Goal: Task Accomplishment & Management: Manage account settings

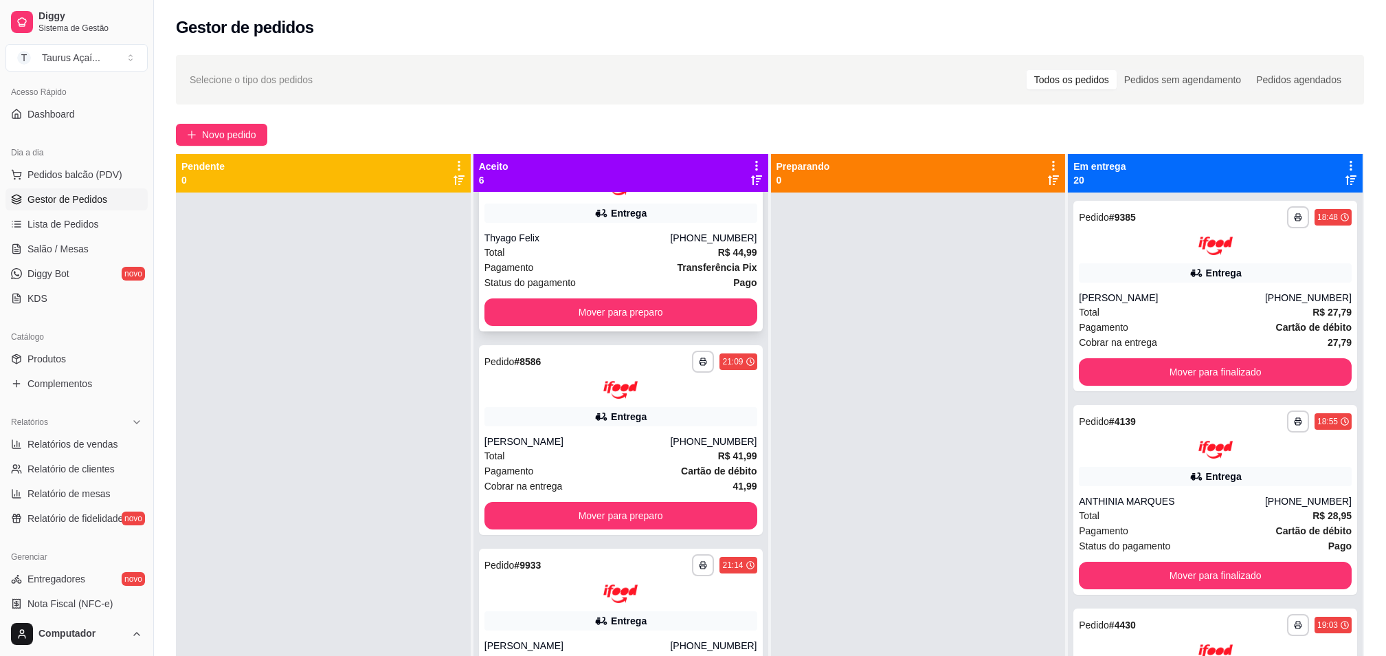
scroll to position [91, 0]
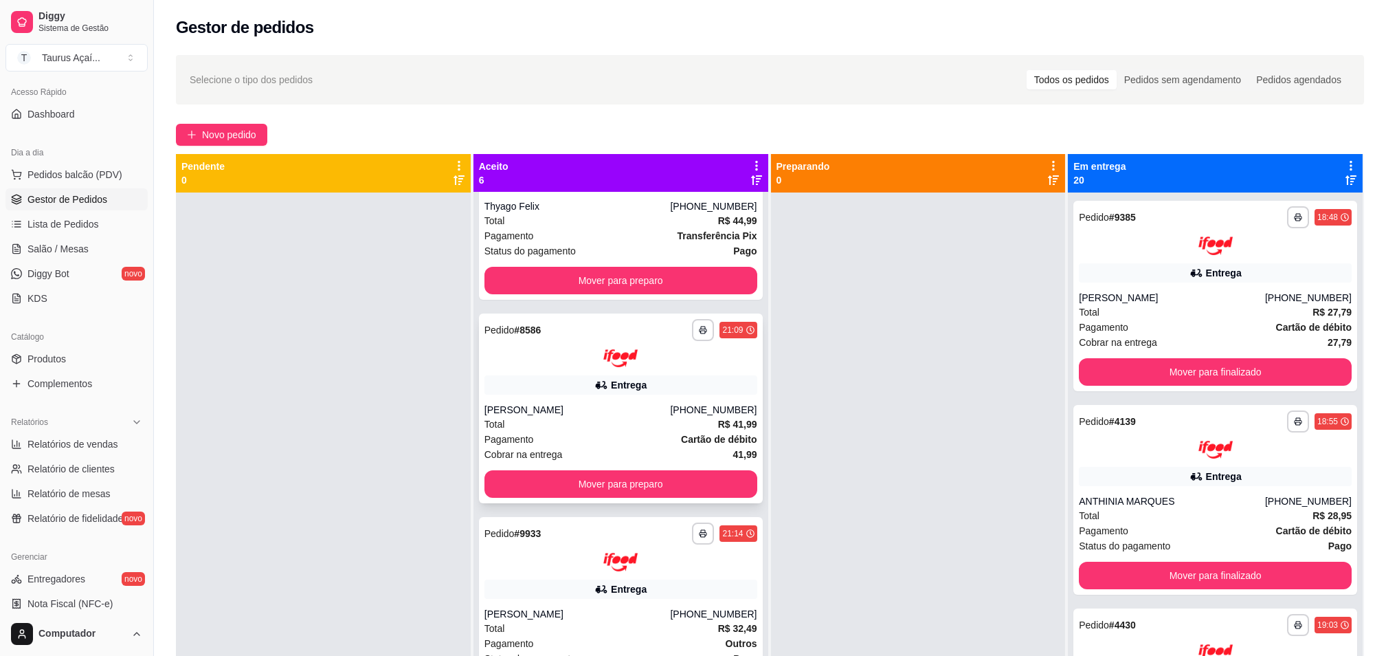
click at [595, 411] on div "[PERSON_NAME]" at bounding box center [577, 410] width 186 height 14
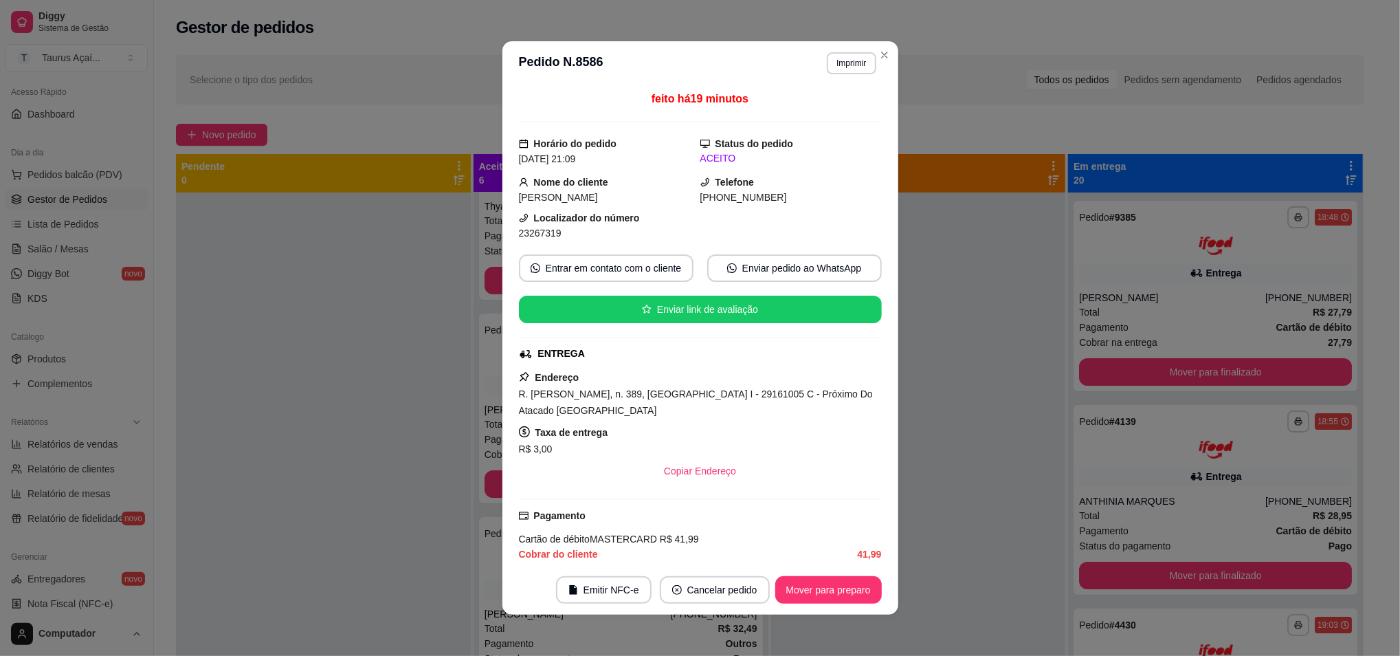
click at [830, 70] on button "Imprimir" at bounding box center [851, 63] width 49 height 22
click at [825, 111] on button "IMPRESSORA" at bounding box center [821, 112] width 100 height 22
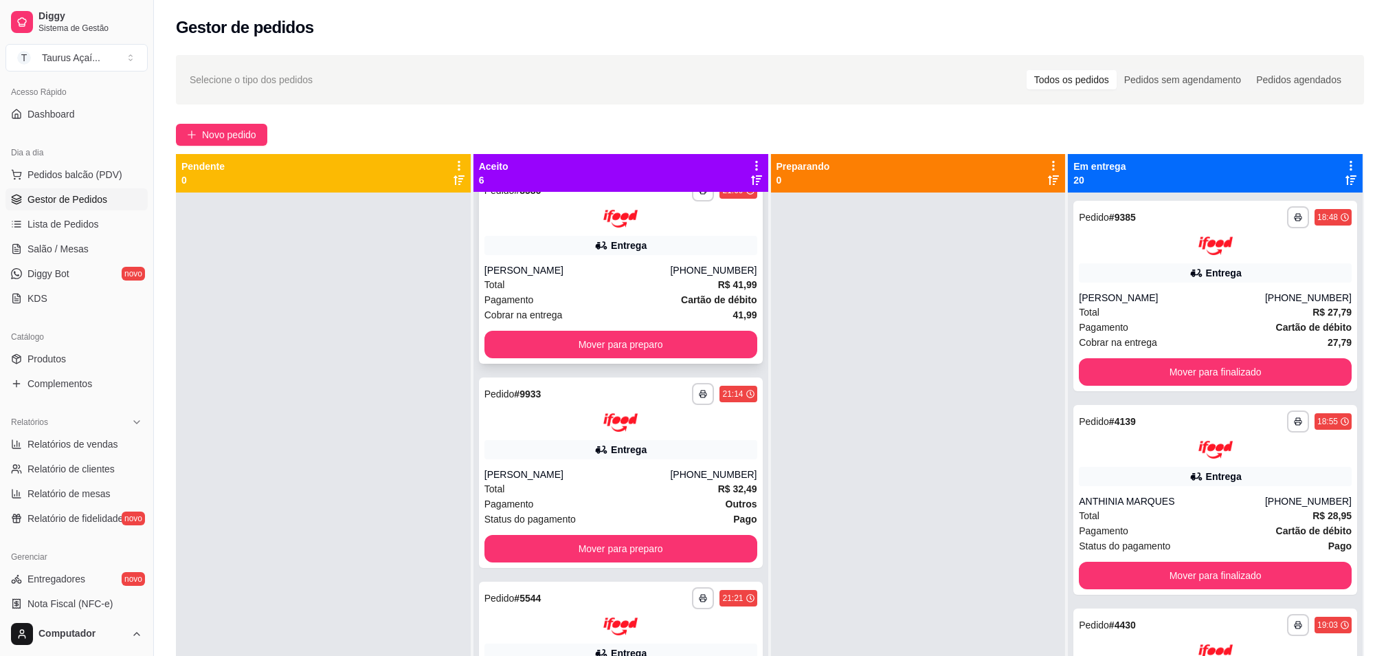
scroll to position [275, 0]
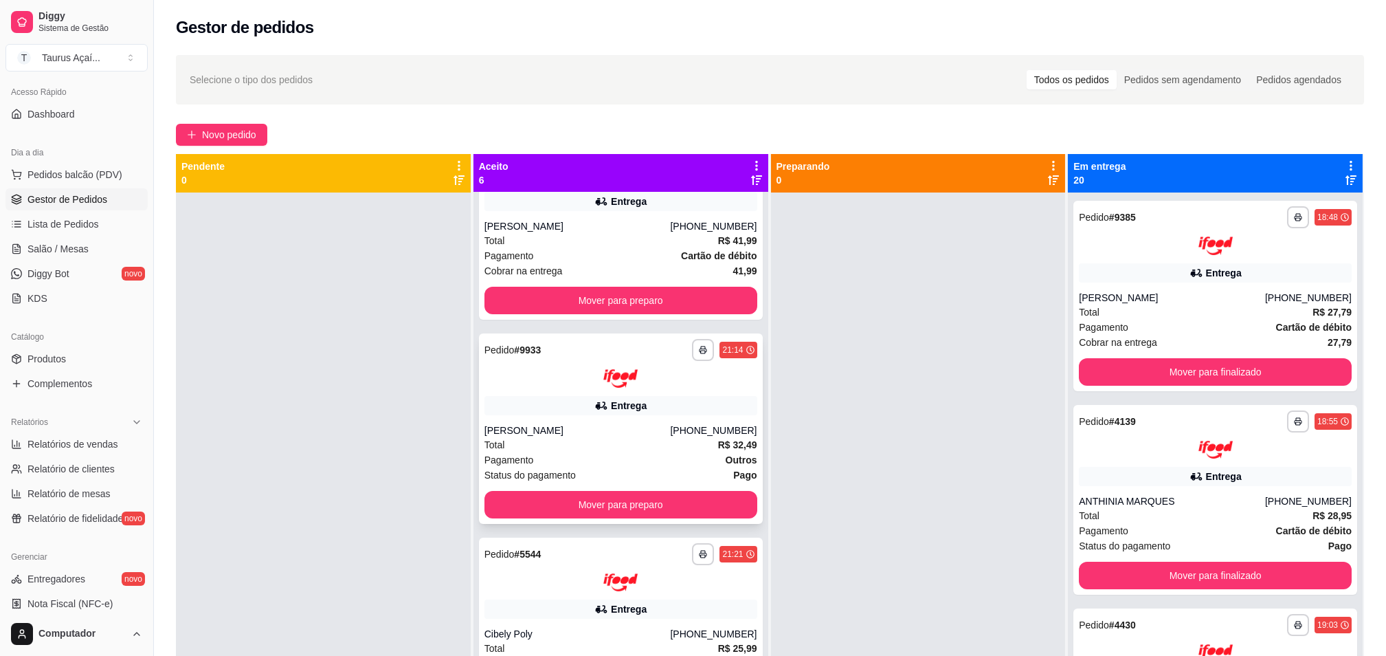
click at [526, 425] on div "[PERSON_NAME]" at bounding box center [577, 430] width 186 height 14
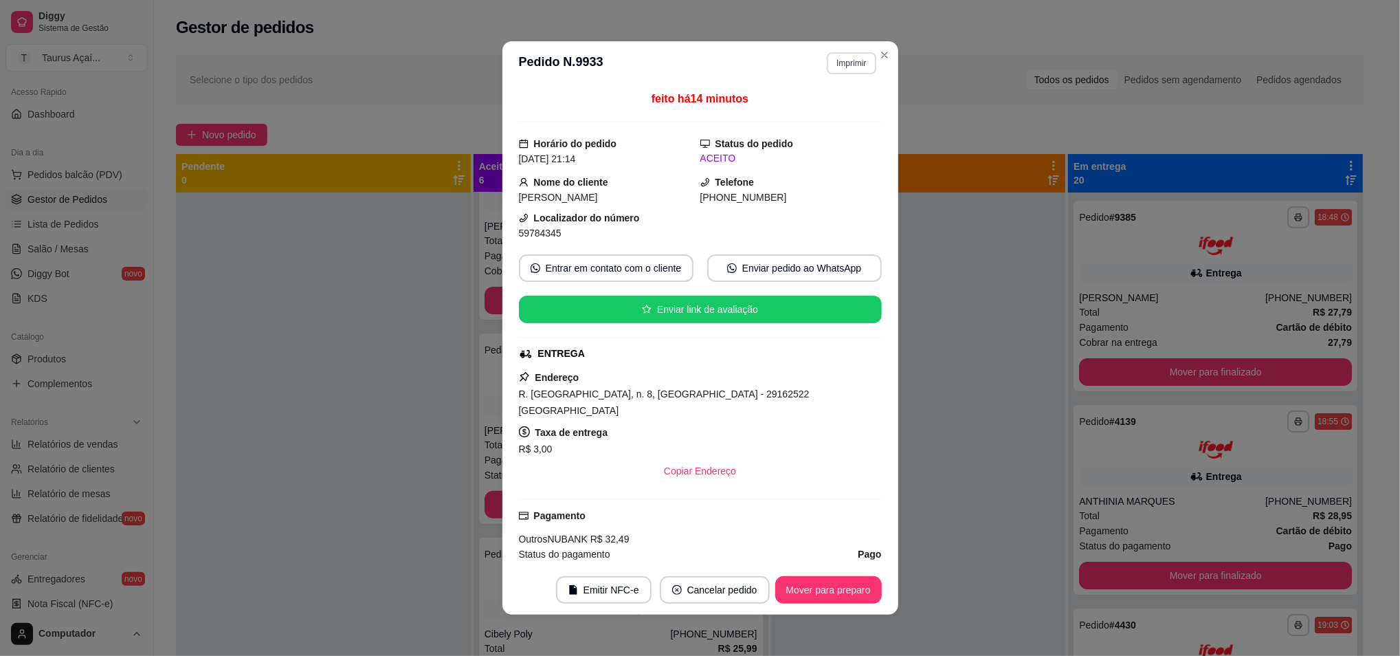
click at [837, 67] on button "Imprimir" at bounding box center [851, 63] width 49 height 22
click at [803, 111] on button "IMPRESSORA" at bounding box center [821, 112] width 100 height 22
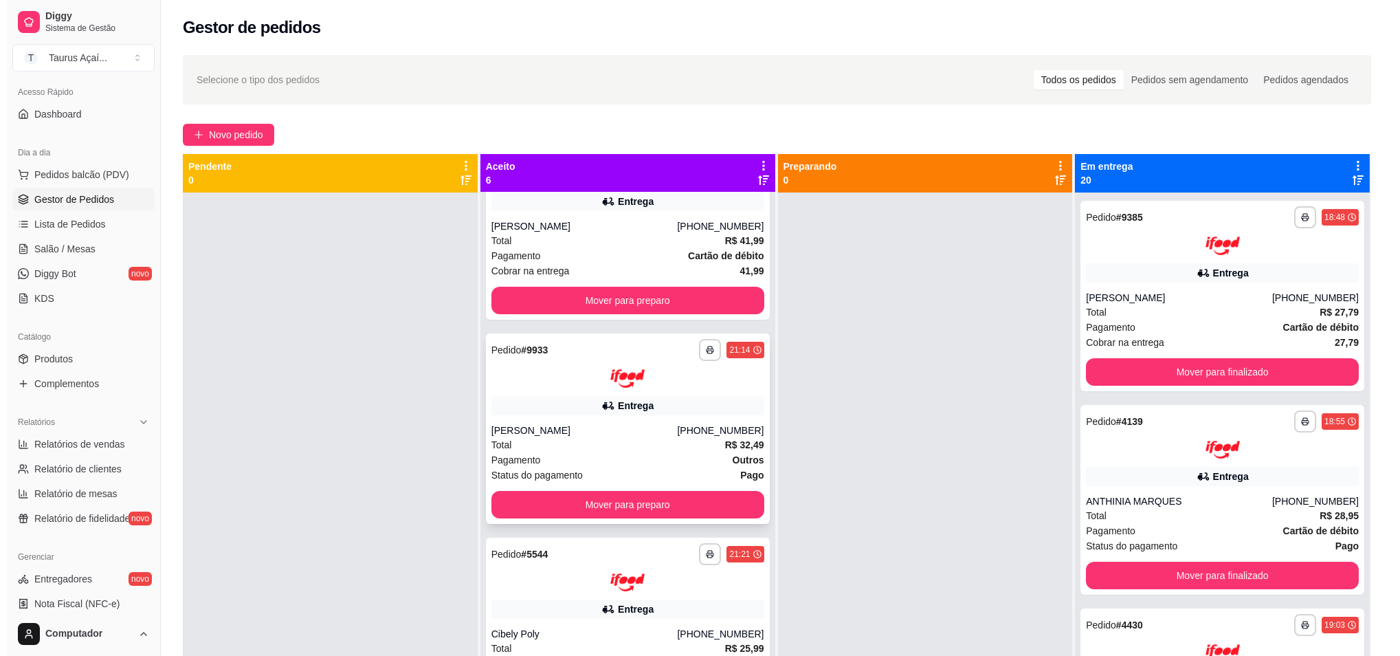
scroll to position [366, 0]
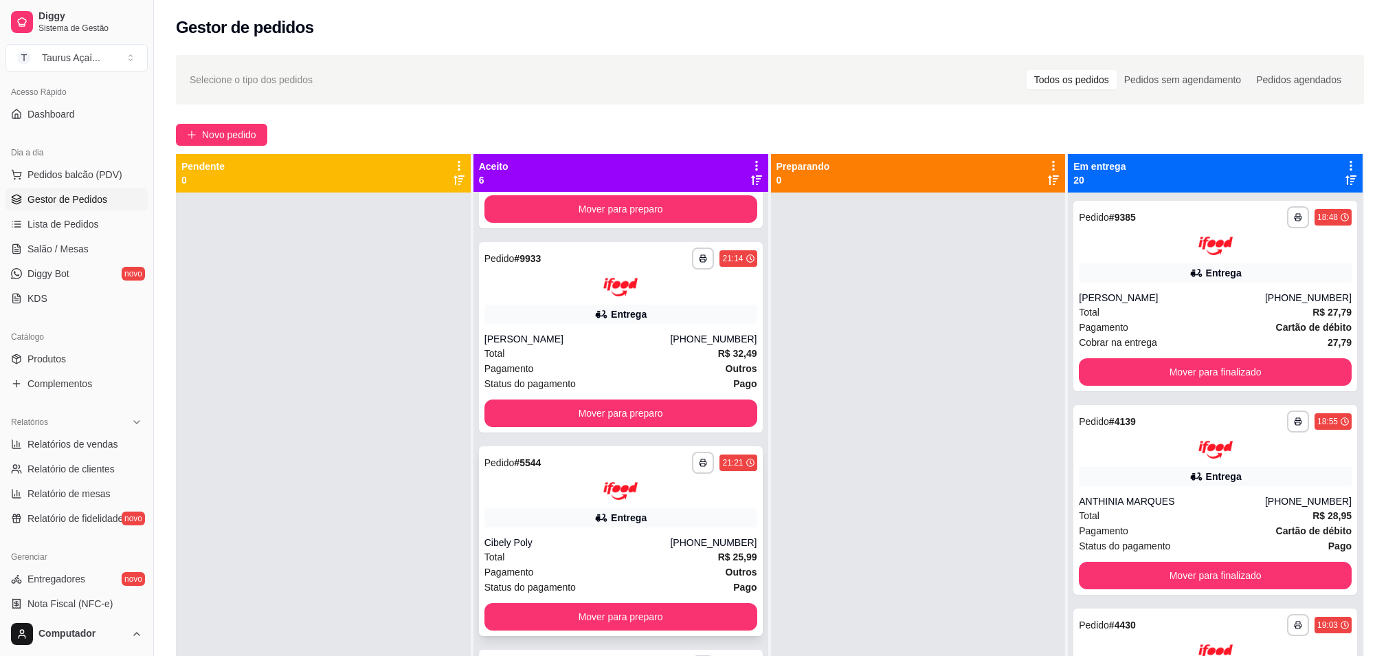
click at [562, 550] on div "Total R$ 25,99" at bounding box center [620, 556] width 273 height 15
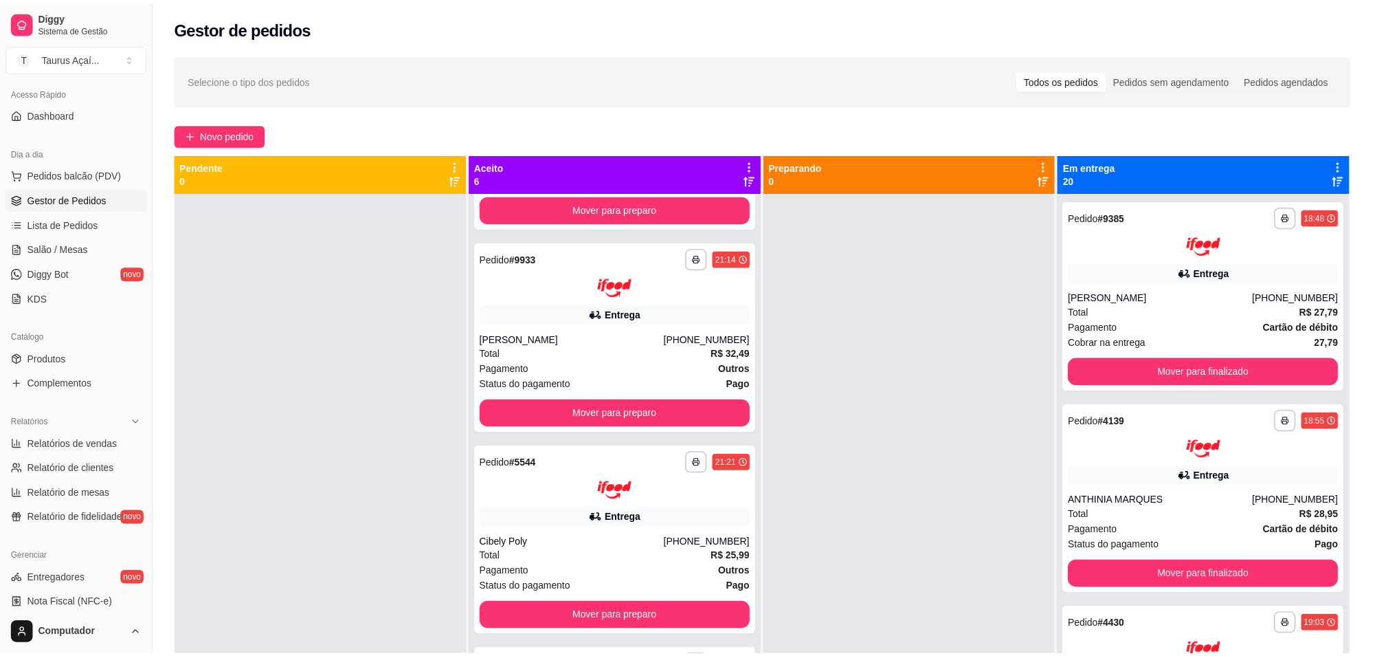
scroll to position [91, 0]
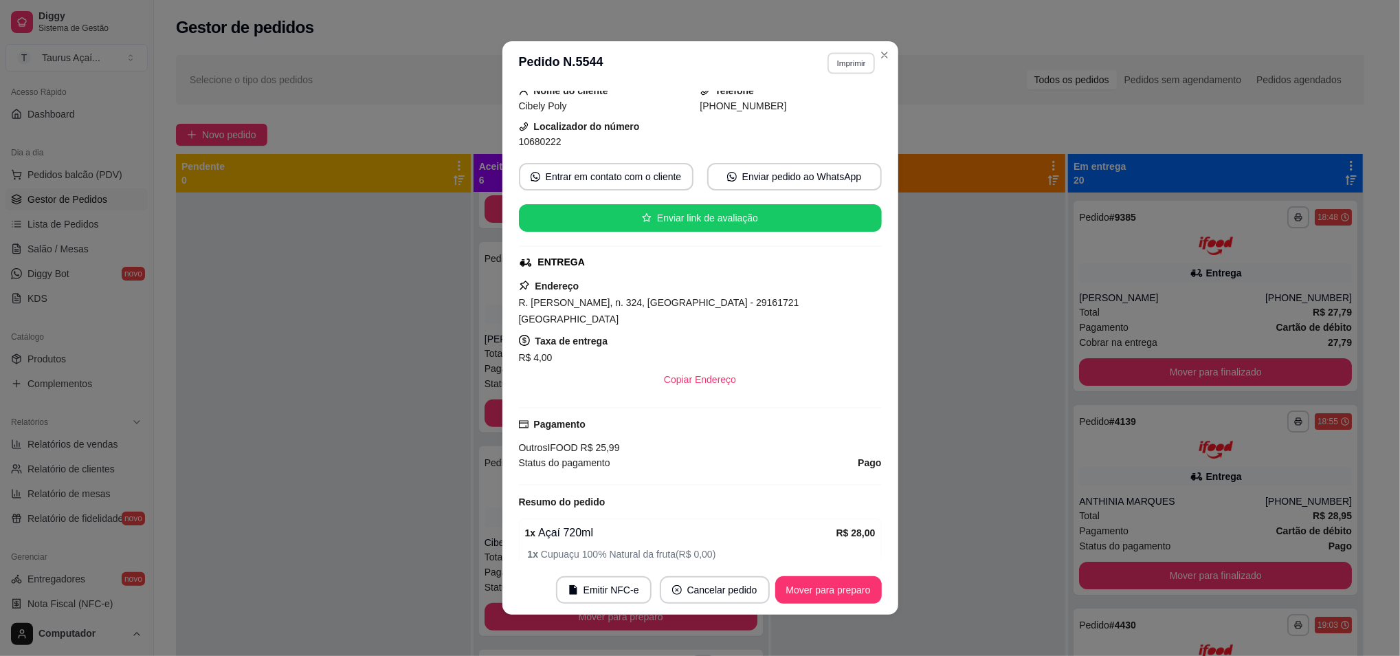
click at [834, 63] on button "Imprimir" at bounding box center [850, 62] width 47 height 21
click at [814, 116] on button "IMPRESSORA" at bounding box center [821, 112] width 100 height 22
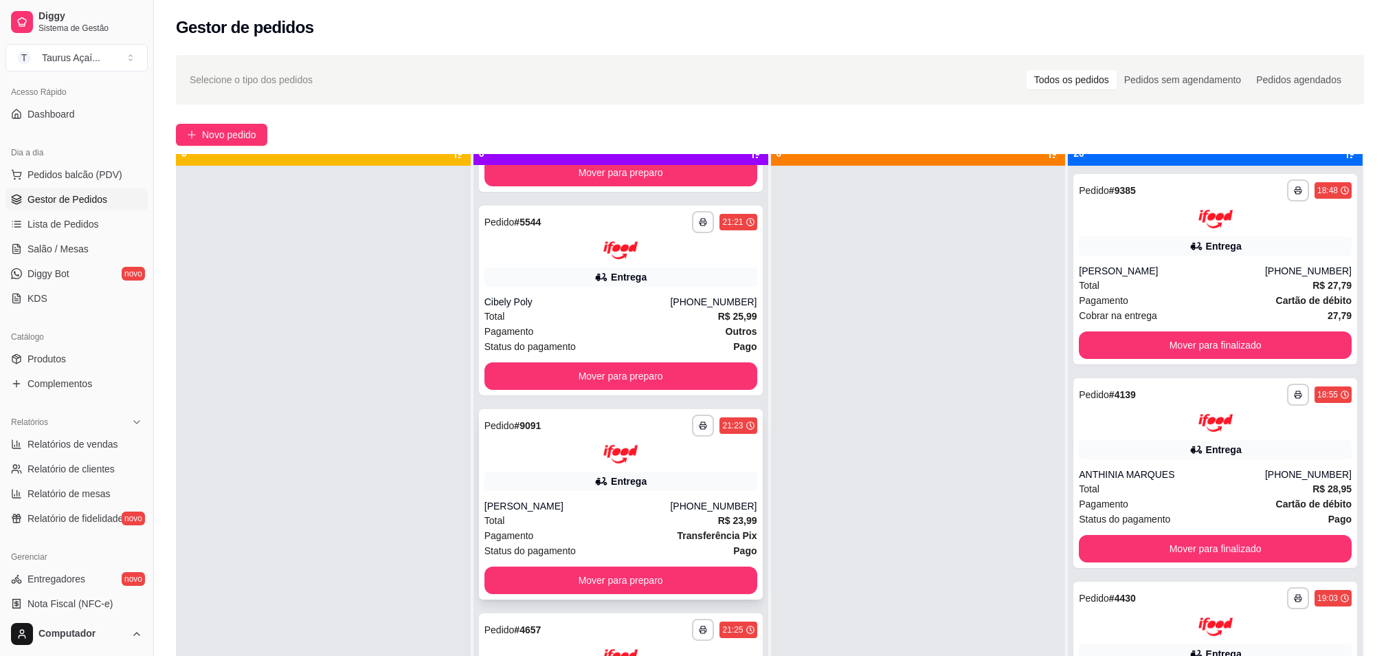
scroll to position [38, 0]
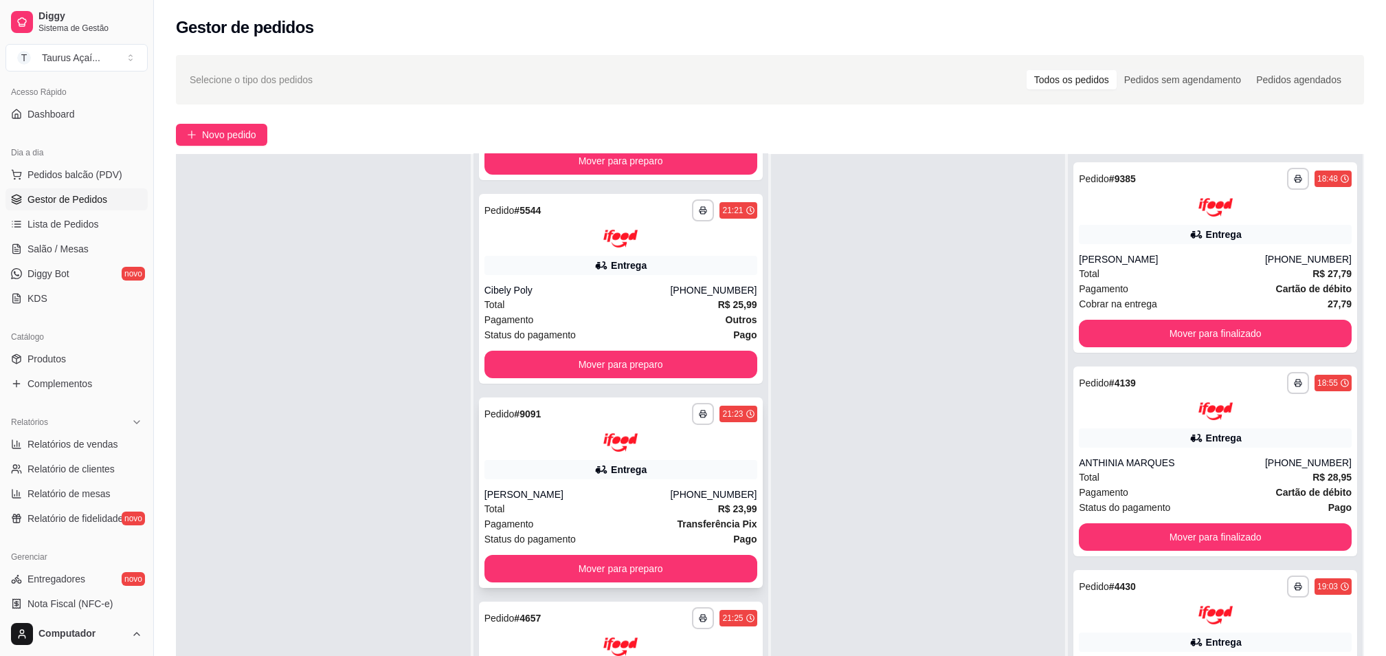
click at [611, 489] on div "[PERSON_NAME]" at bounding box center [577, 494] width 186 height 14
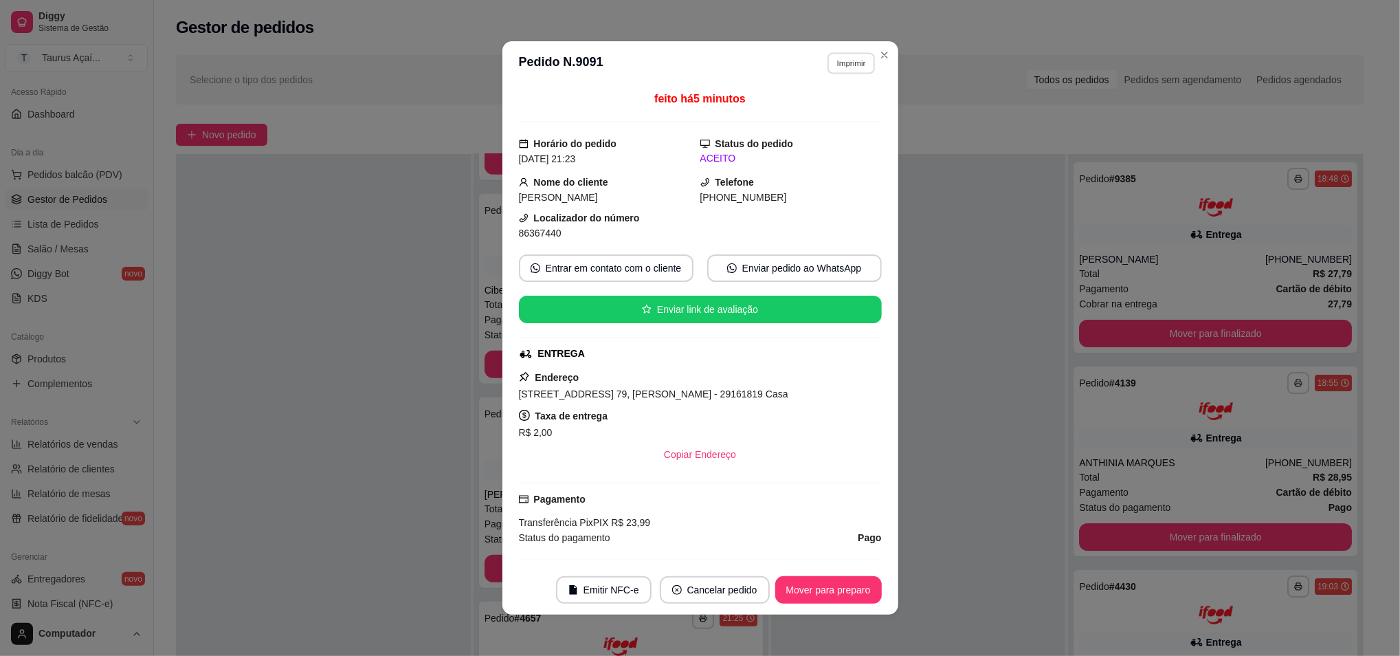
click at [840, 70] on button "Imprimir" at bounding box center [850, 62] width 47 height 21
click at [807, 111] on button "IMPRESSORA" at bounding box center [820, 111] width 96 height 21
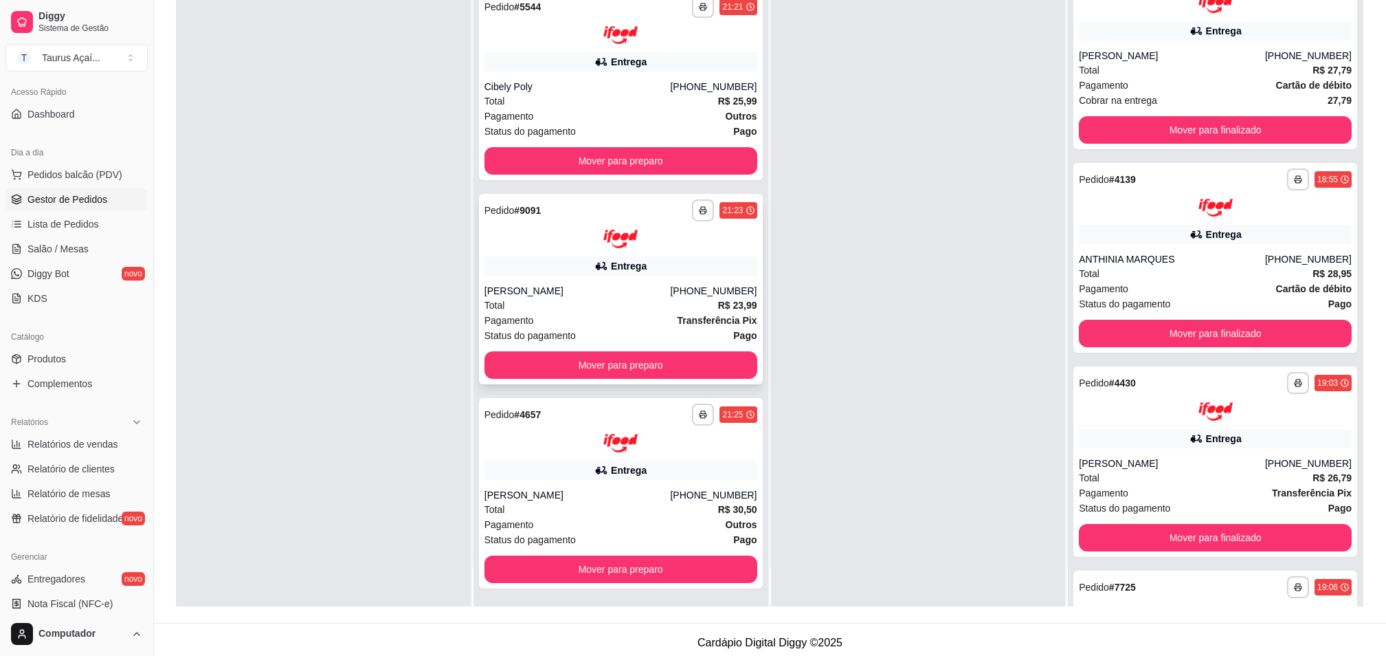
scroll to position [210, 0]
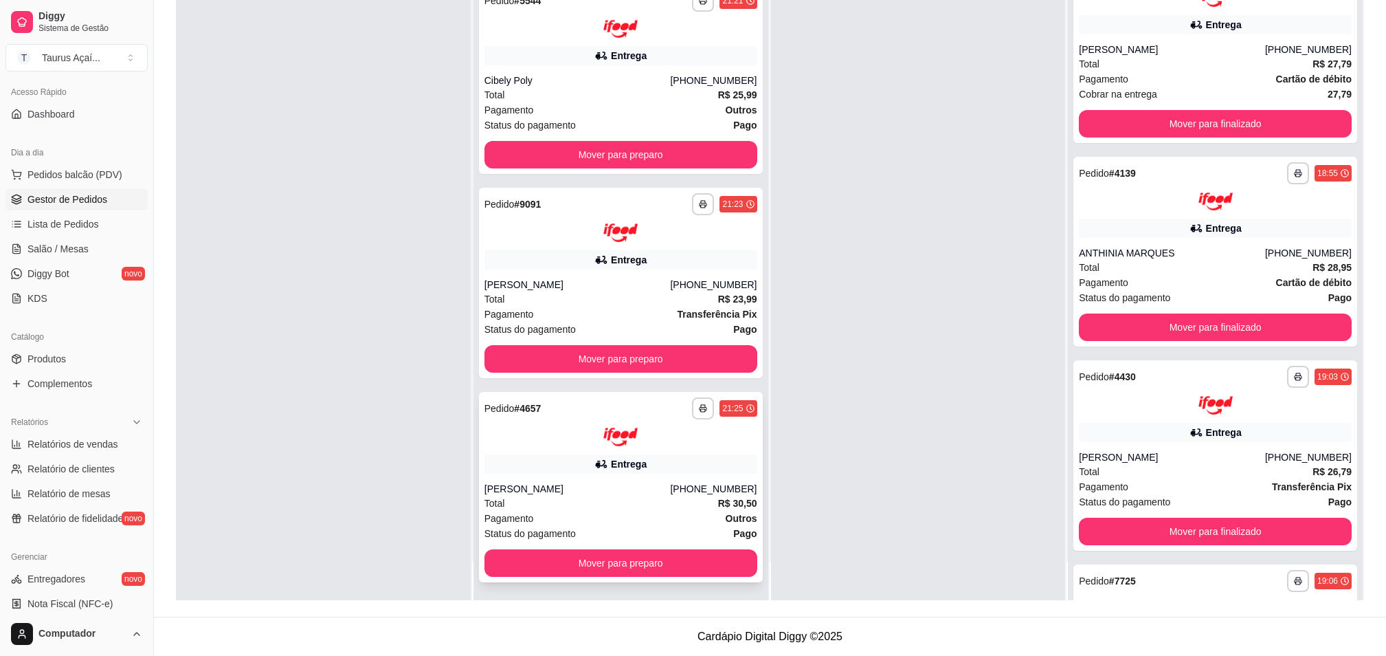
click at [575, 476] on div "**********" at bounding box center [621, 487] width 284 height 190
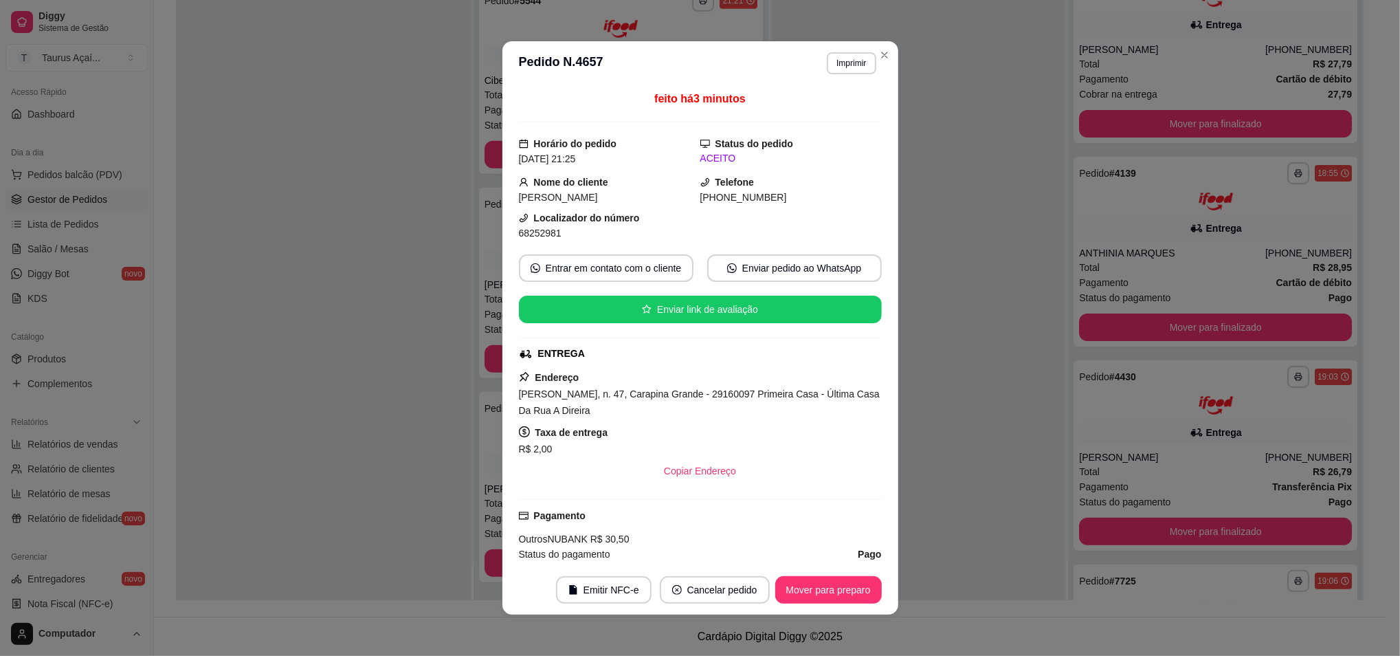
click at [855, 76] on header "**********" at bounding box center [700, 63] width 396 height 44
click at [848, 65] on button "Imprimir" at bounding box center [850, 62] width 47 height 21
click at [816, 110] on button "IMPRESSORA" at bounding box center [820, 112] width 100 height 22
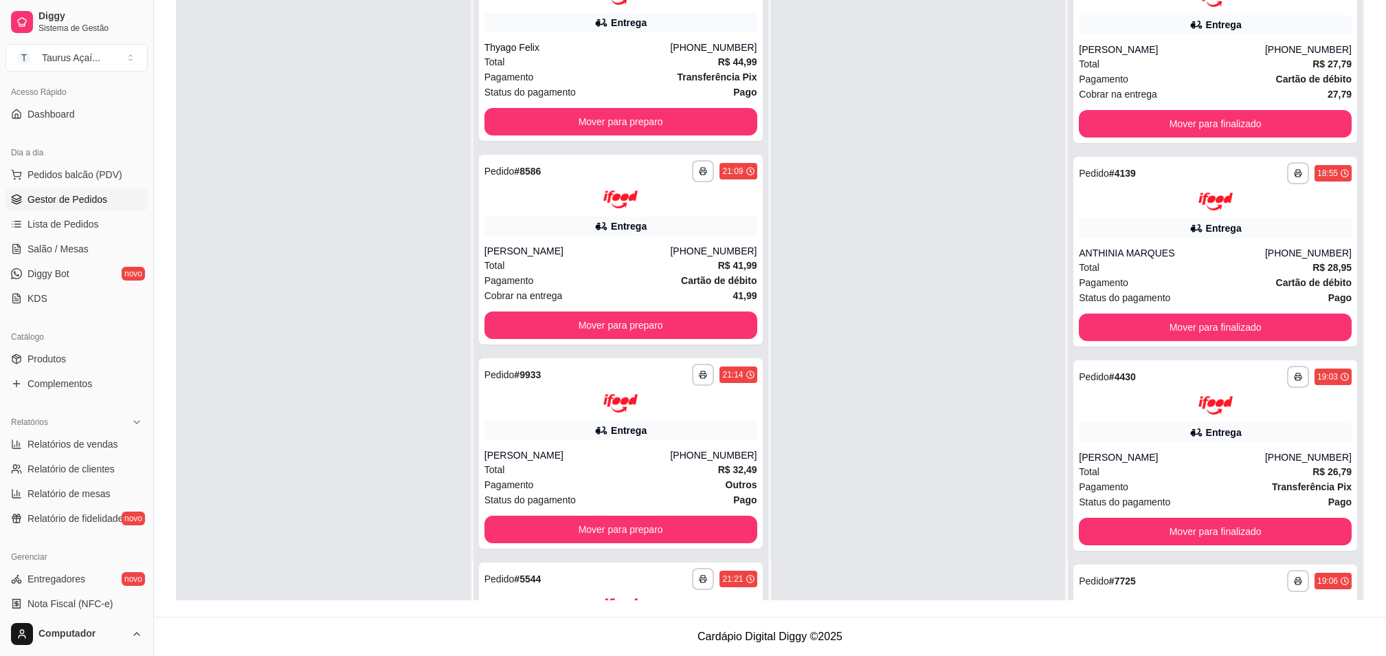
scroll to position [0, 0]
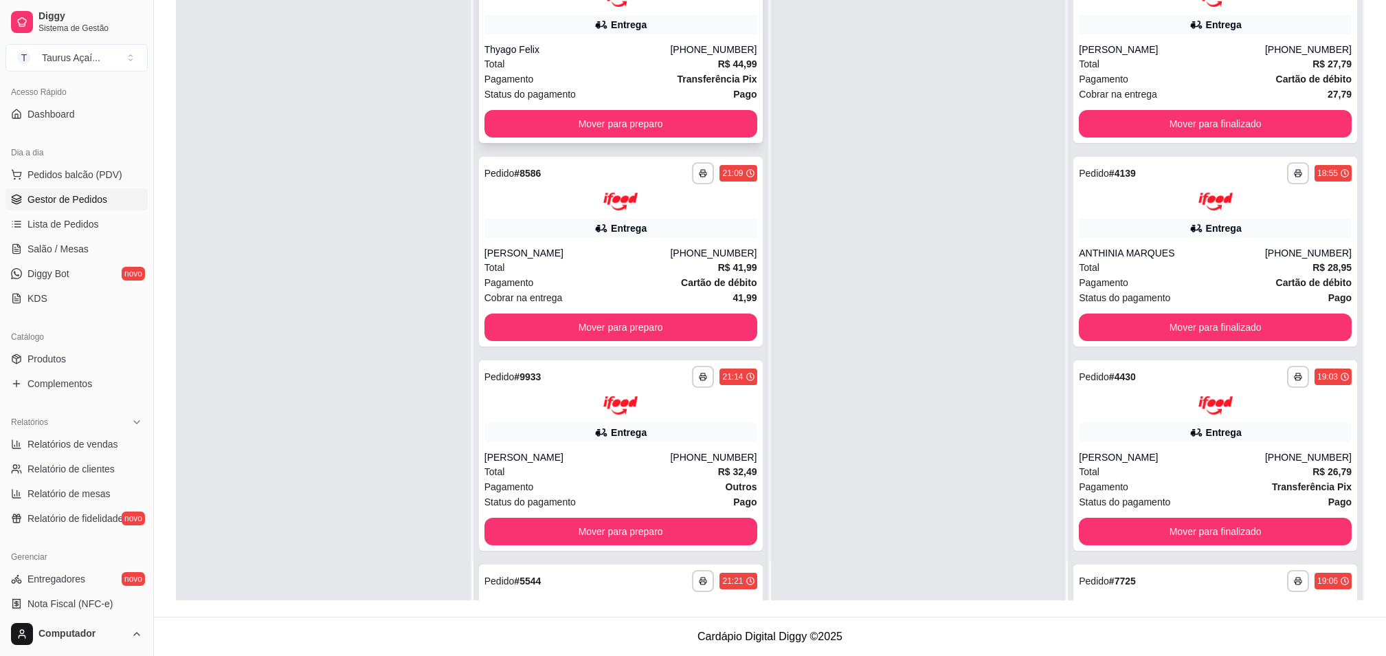
click at [625, 23] on div "Entrega" at bounding box center [629, 25] width 36 height 14
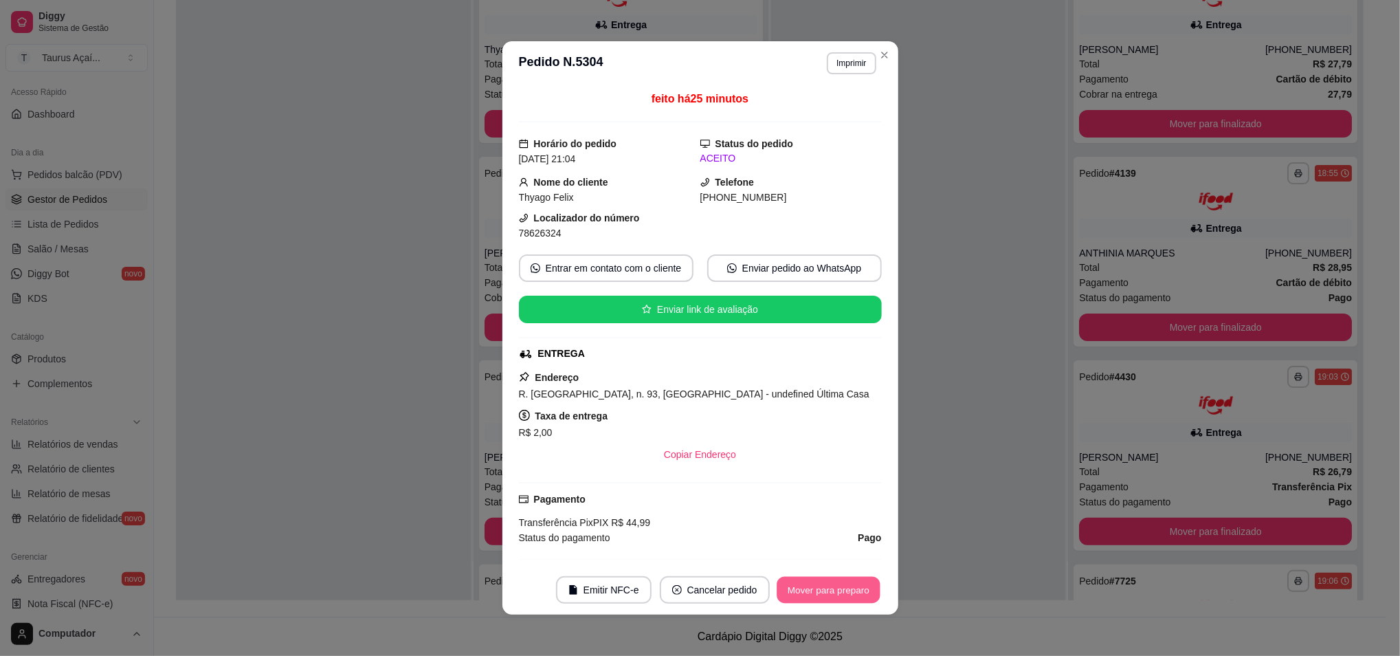
click at [823, 597] on button "Mover para preparo" at bounding box center [828, 590] width 103 height 27
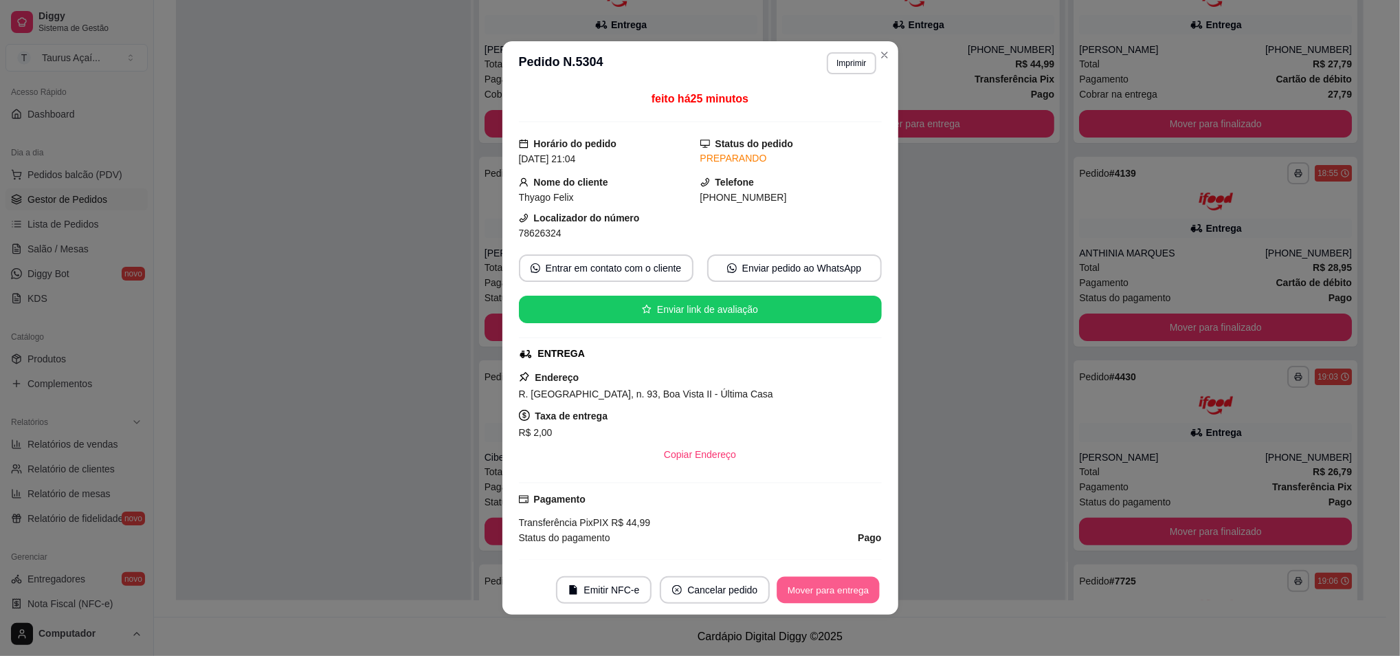
click at [814, 598] on button "Mover para entrega" at bounding box center [828, 590] width 103 height 27
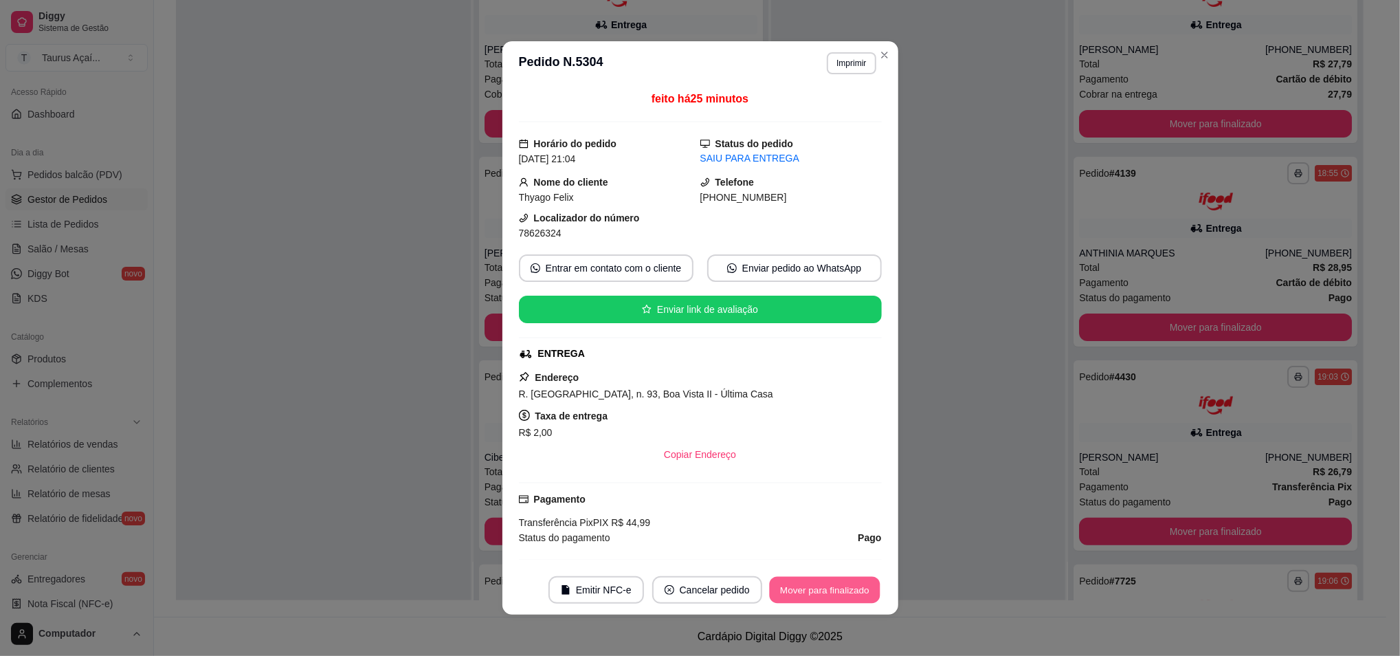
click at [834, 599] on button "Mover para finalizado" at bounding box center [824, 590] width 111 height 27
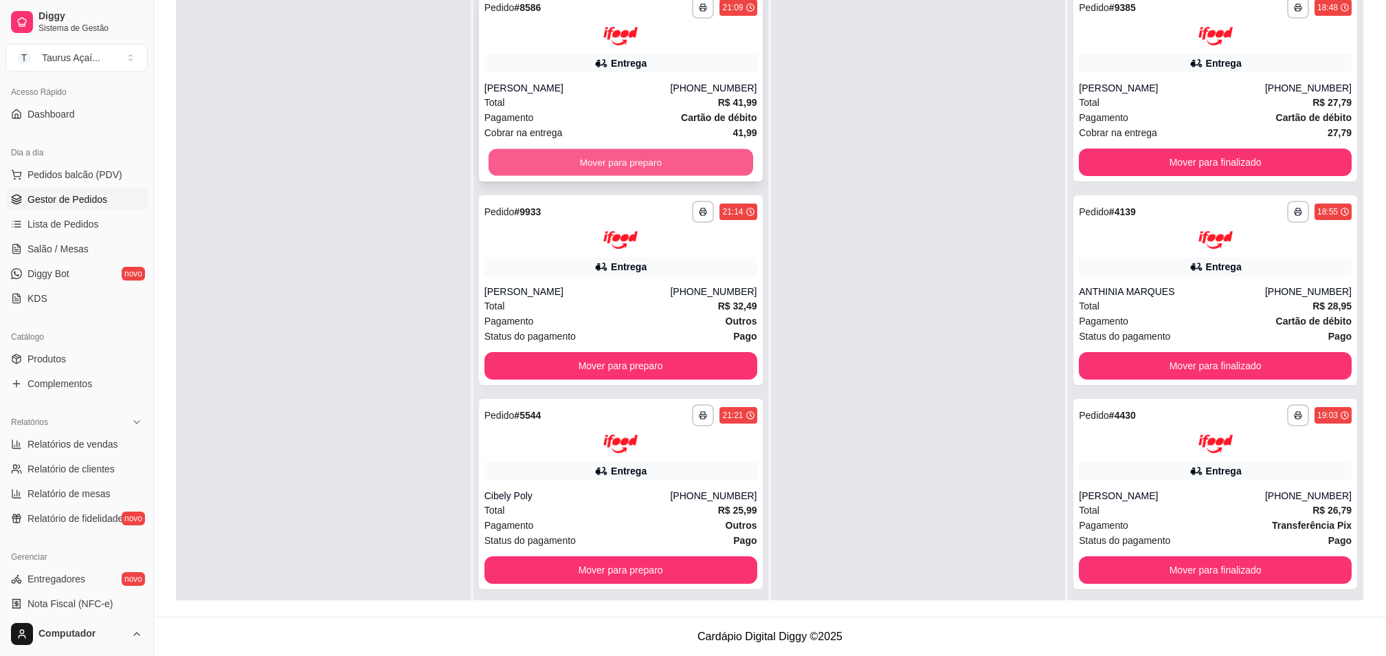
click at [592, 161] on button "Mover para preparo" at bounding box center [621, 161] width 265 height 27
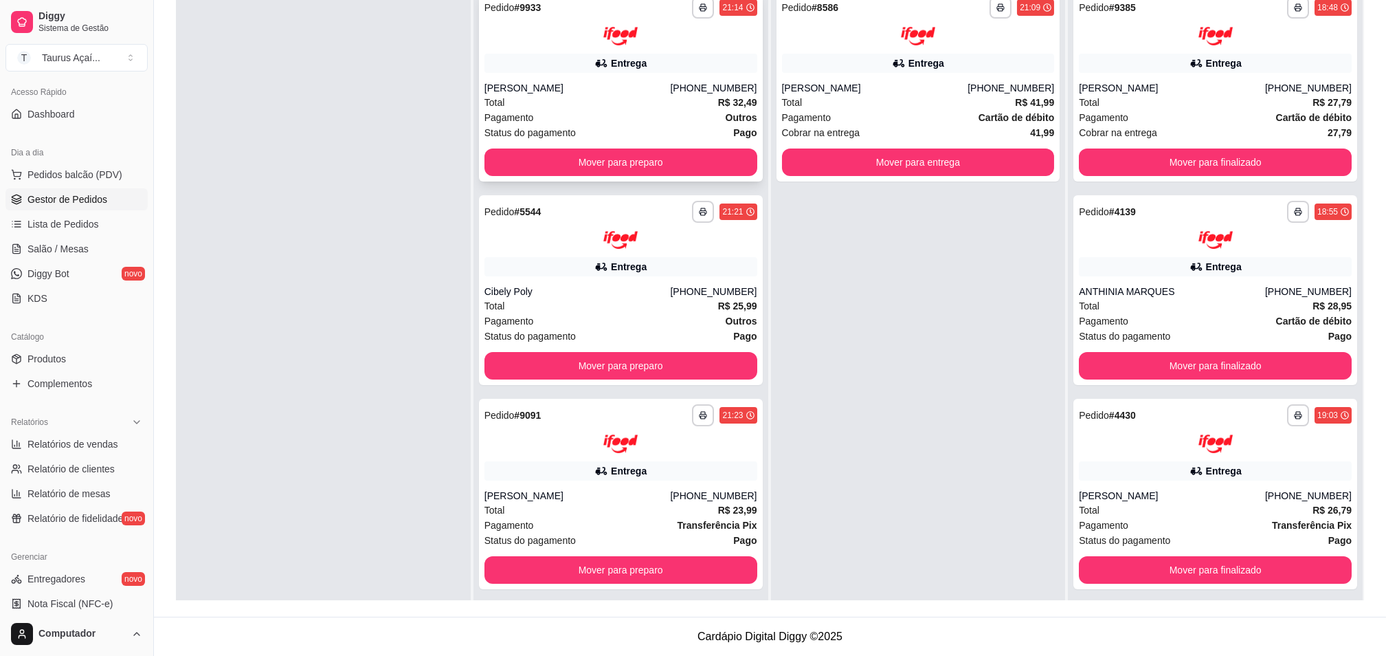
click at [613, 66] on div "Entrega" at bounding box center [629, 63] width 36 height 14
click at [590, 158] on button "Mover para preparo" at bounding box center [620, 161] width 273 height 27
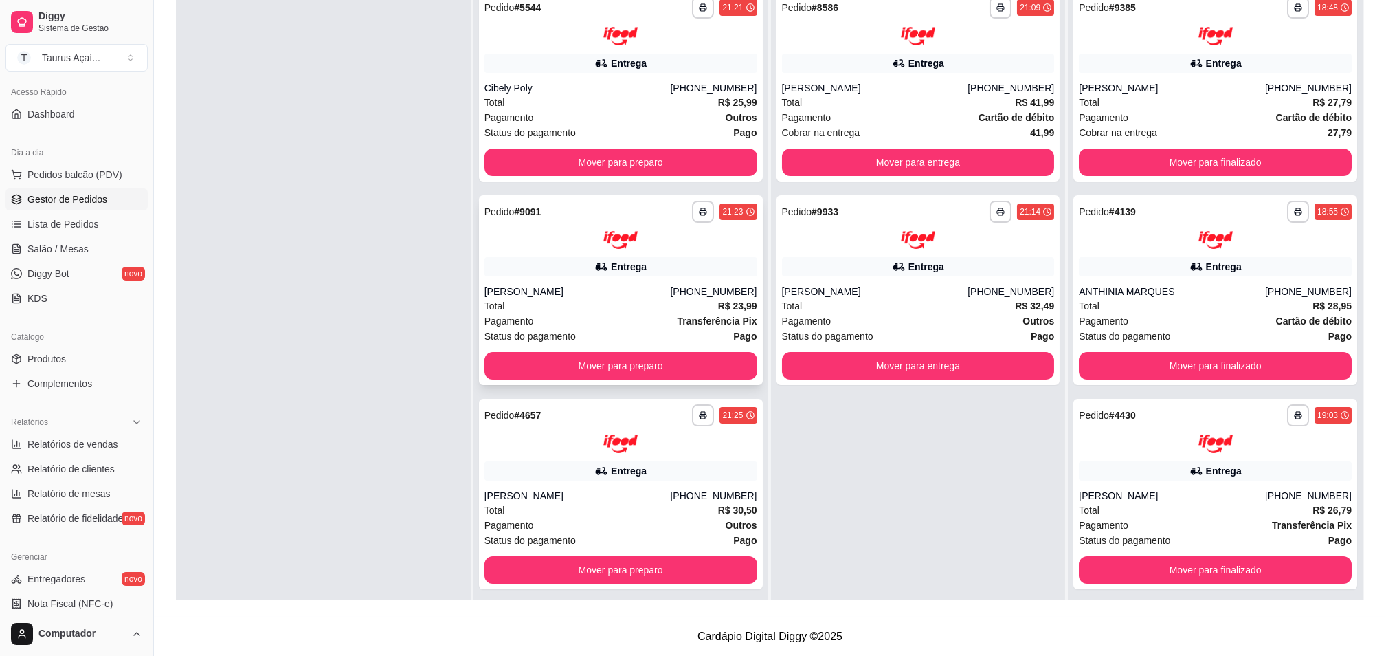
click at [603, 234] on img at bounding box center [620, 240] width 34 height 19
click at [576, 566] on button "Mover para preparo" at bounding box center [621, 569] width 265 height 27
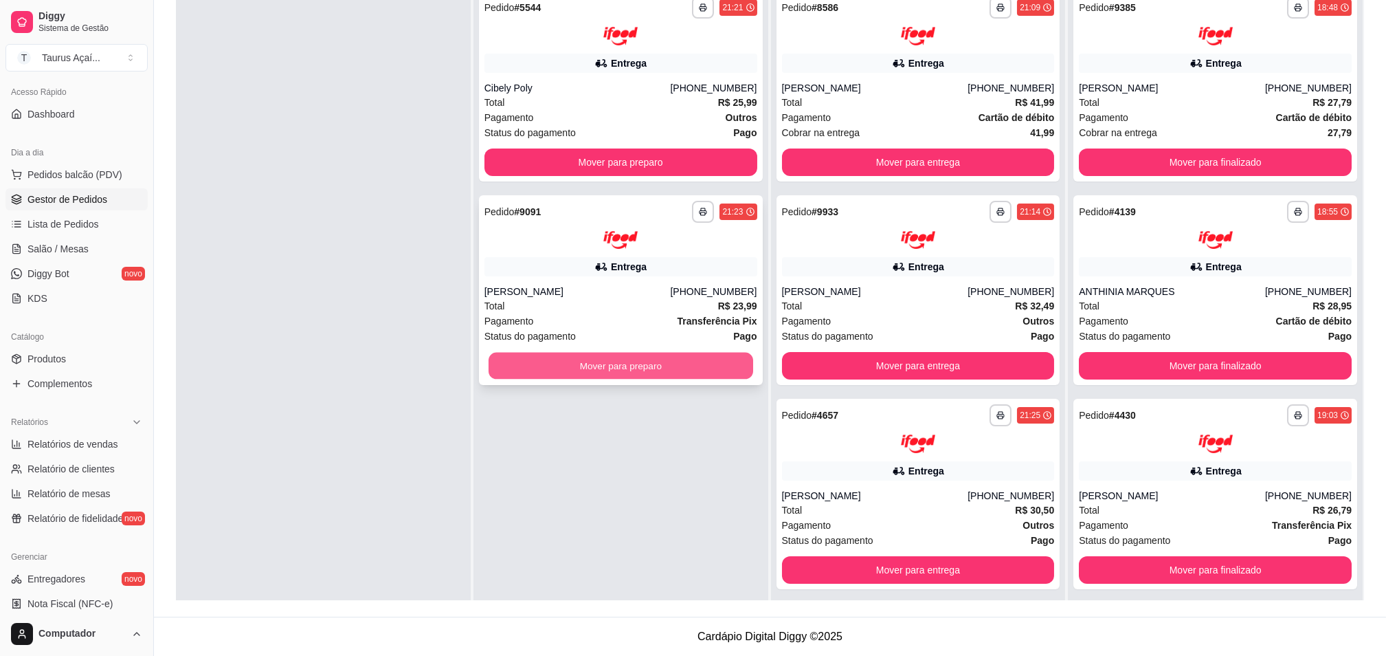
click at [609, 370] on button "Mover para preparo" at bounding box center [621, 366] width 265 height 27
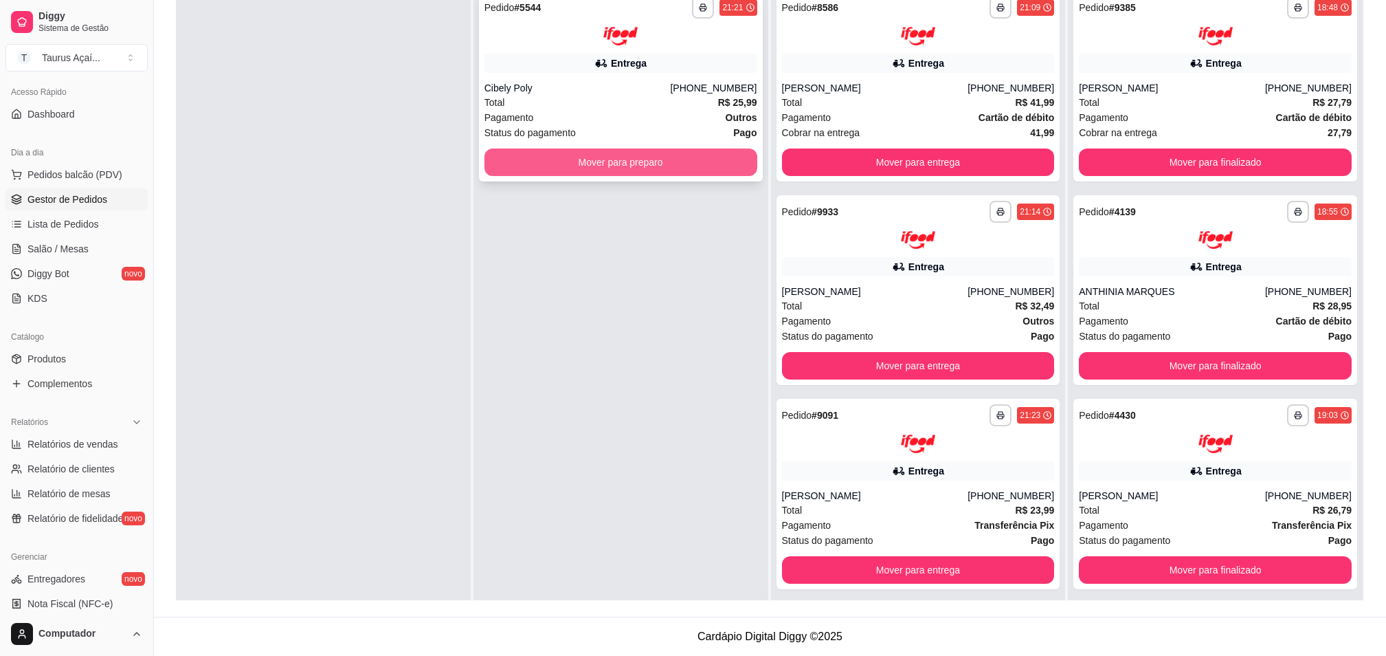
click at [596, 168] on button "Mover para preparo" at bounding box center [620, 161] width 273 height 27
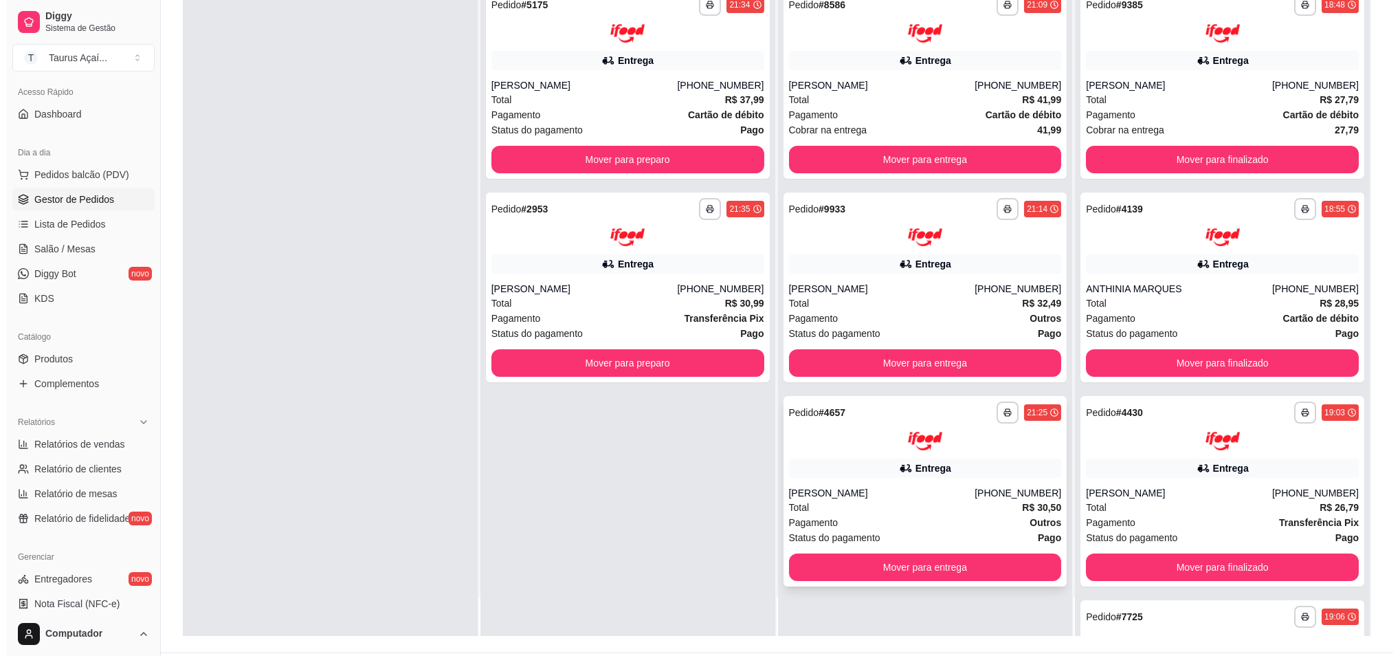
scroll to position [183, 0]
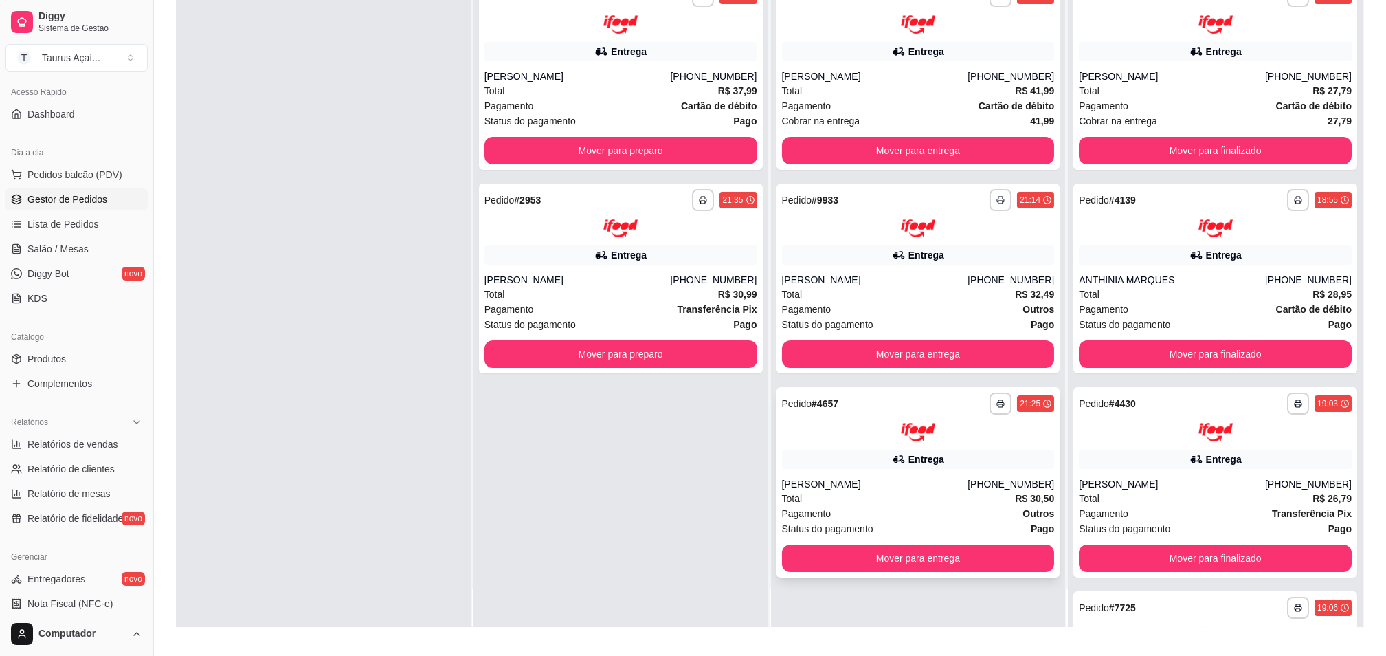
click at [902, 493] on div "Total R$ 30,50" at bounding box center [918, 498] width 273 height 15
click at [842, 481] on div "[PERSON_NAME]" at bounding box center [875, 484] width 186 height 14
click at [916, 455] on div "Entrega" at bounding box center [926, 459] width 36 height 14
click at [892, 456] on icon at bounding box center [899, 459] width 14 height 14
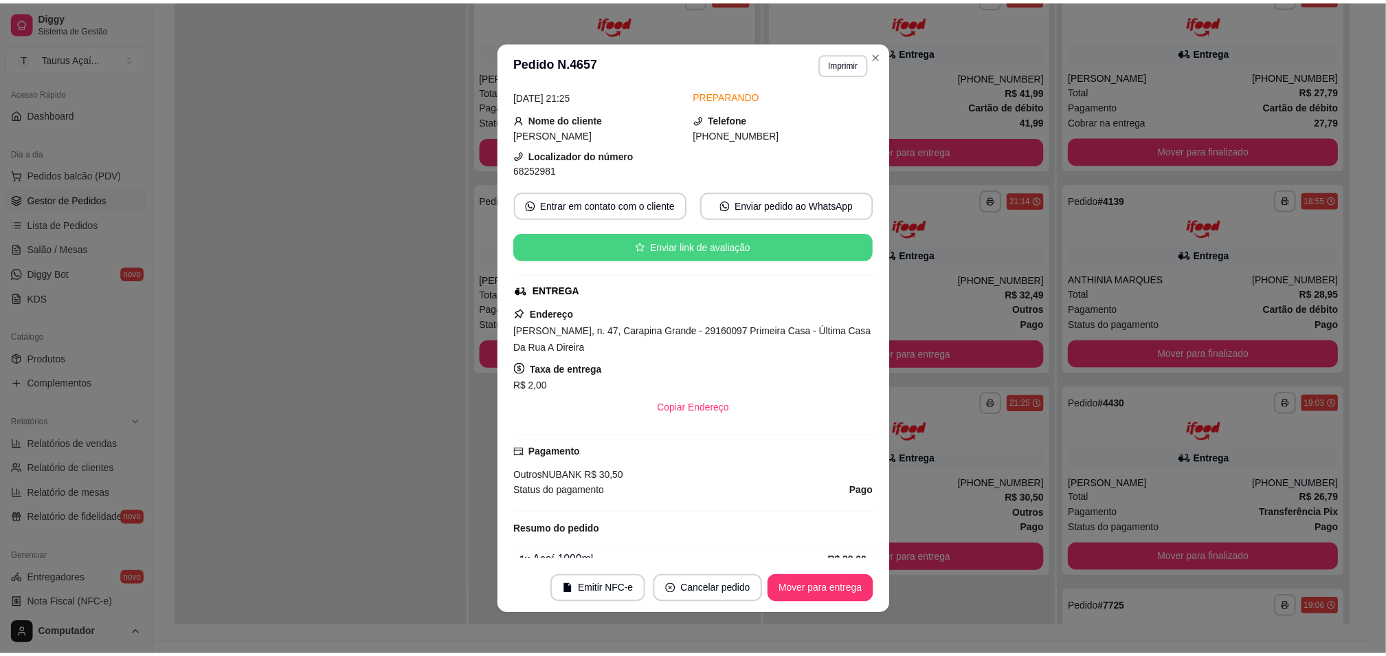
scroll to position [91, 0]
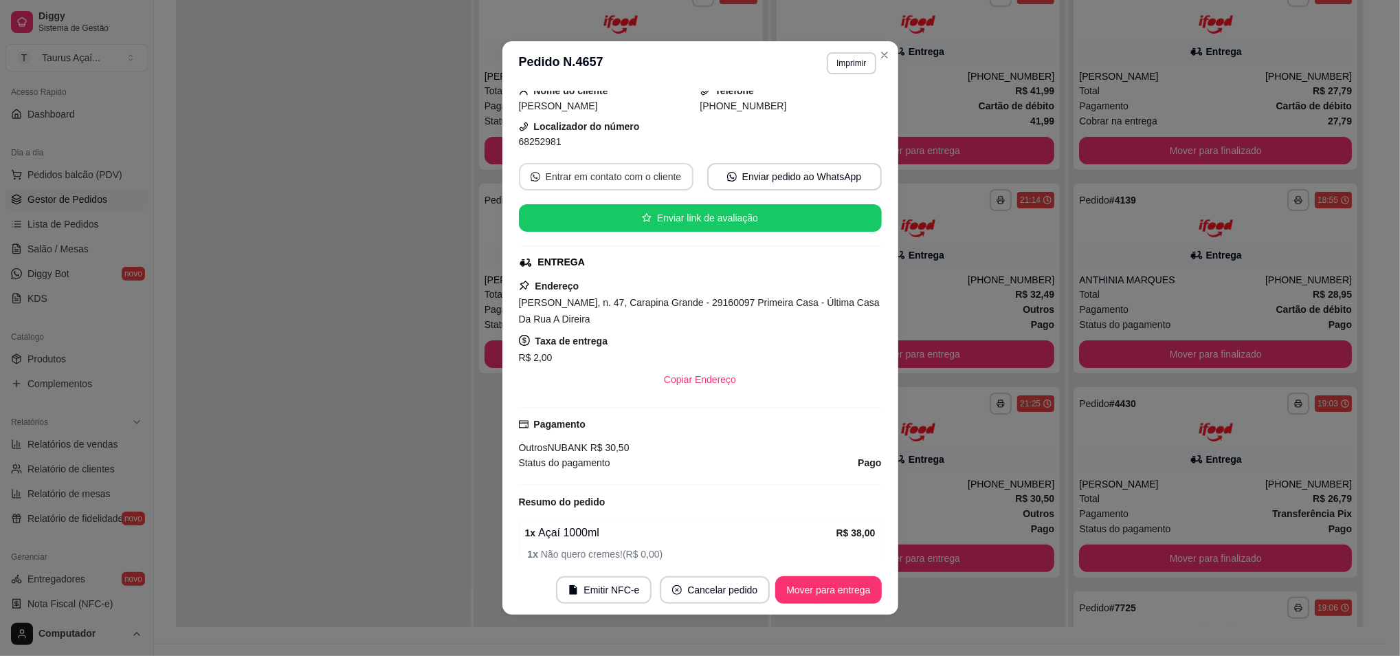
click at [621, 173] on button "Entrar em contato com o cliente" at bounding box center [606, 176] width 175 height 27
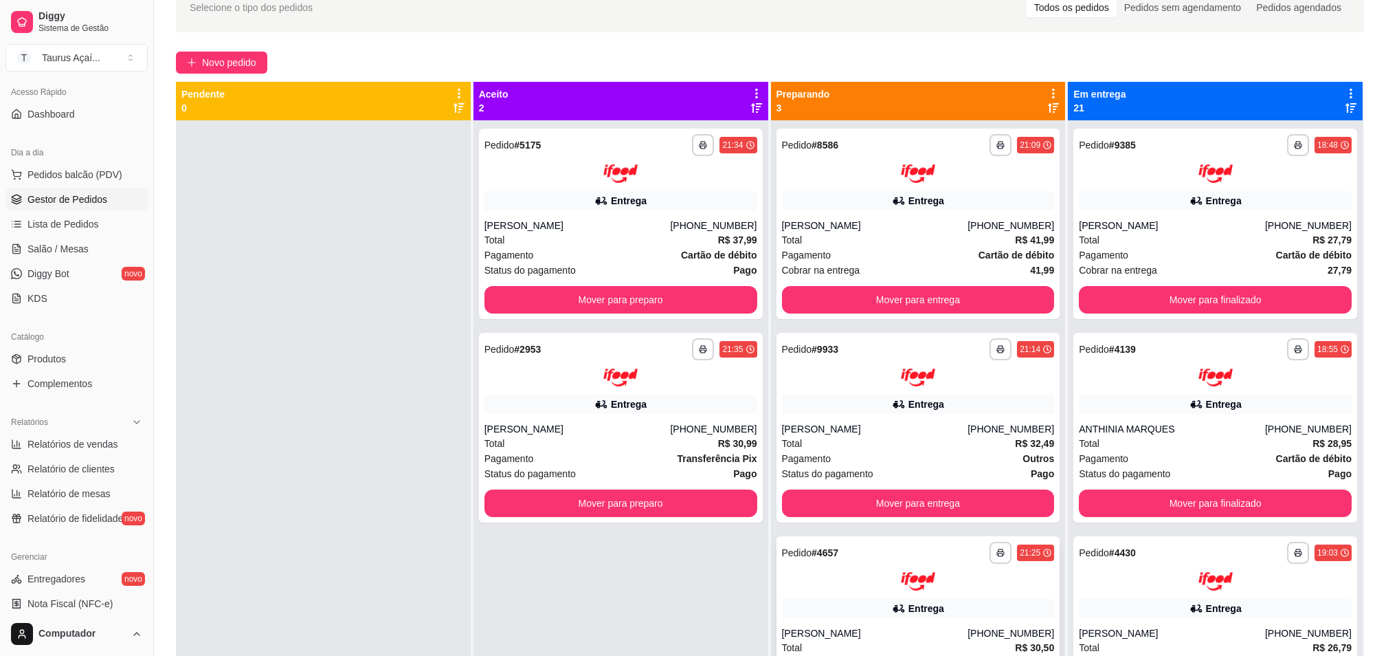
scroll to position [0, 0]
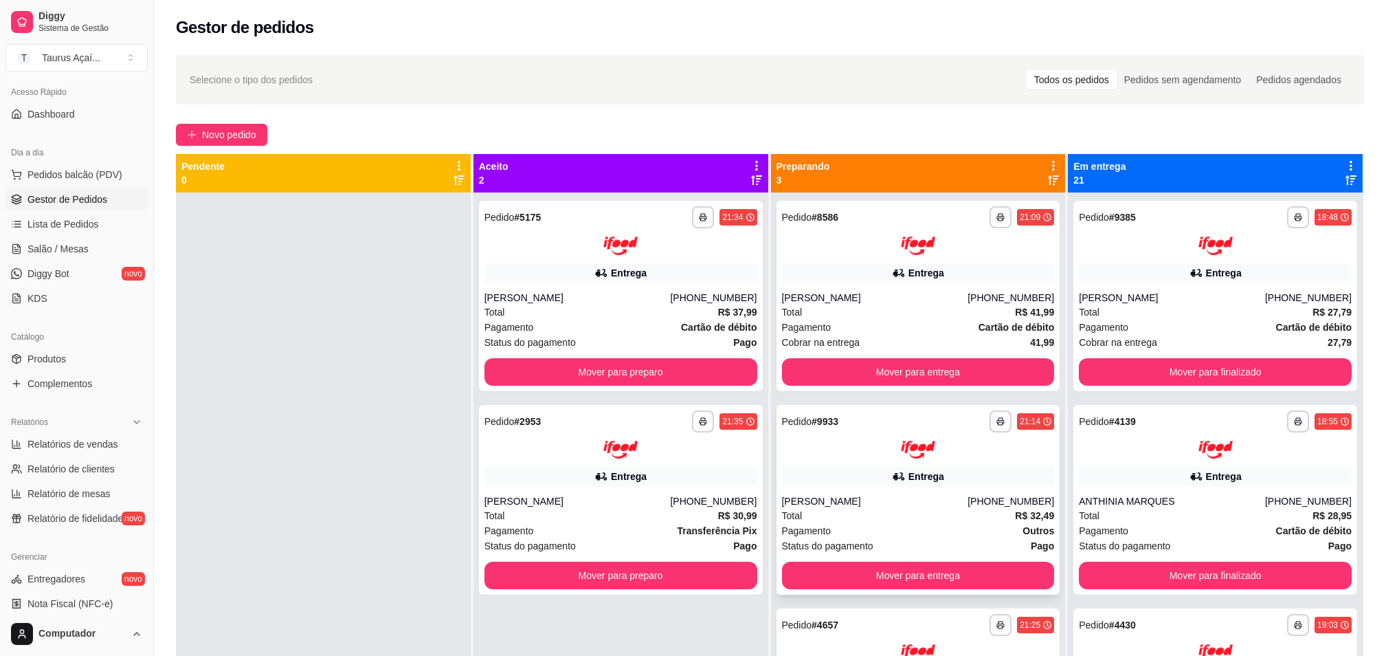
click at [799, 487] on div "**********" at bounding box center [919, 500] width 284 height 190
click at [815, 271] on div "Entrega" at bounding box center [918, 272] width 273 height 19
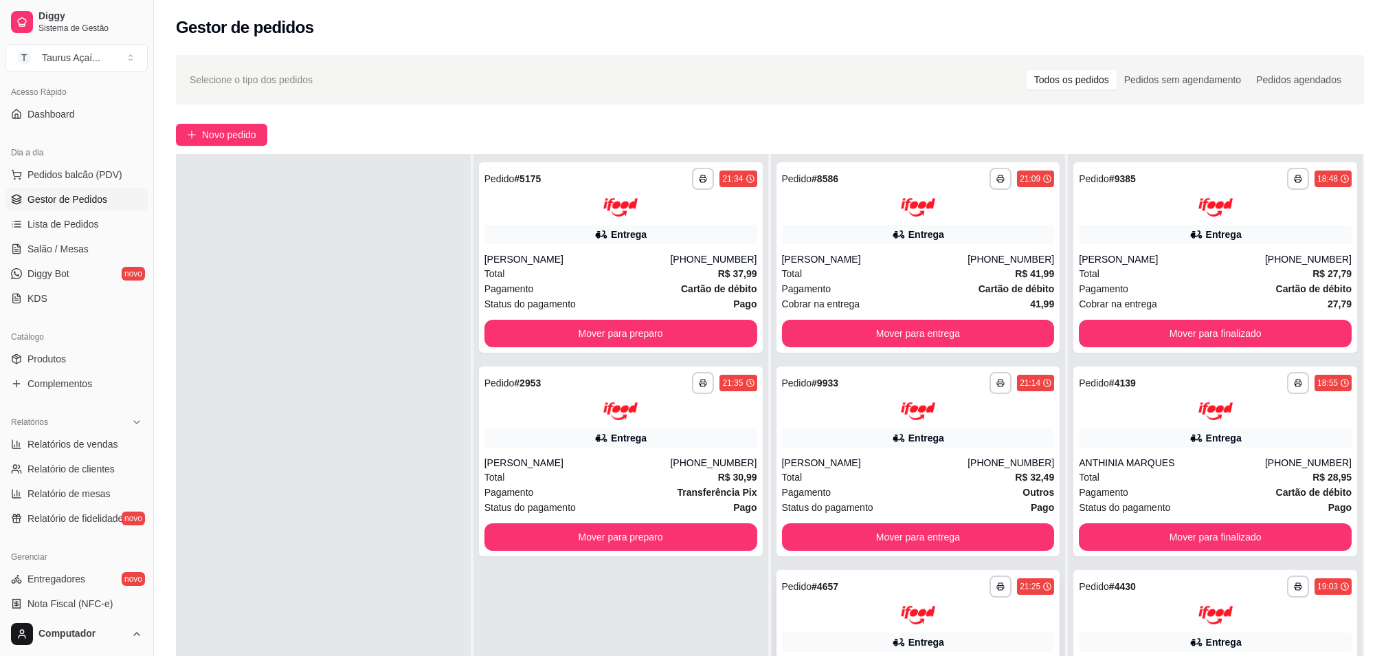
scroll to position [91, 0]
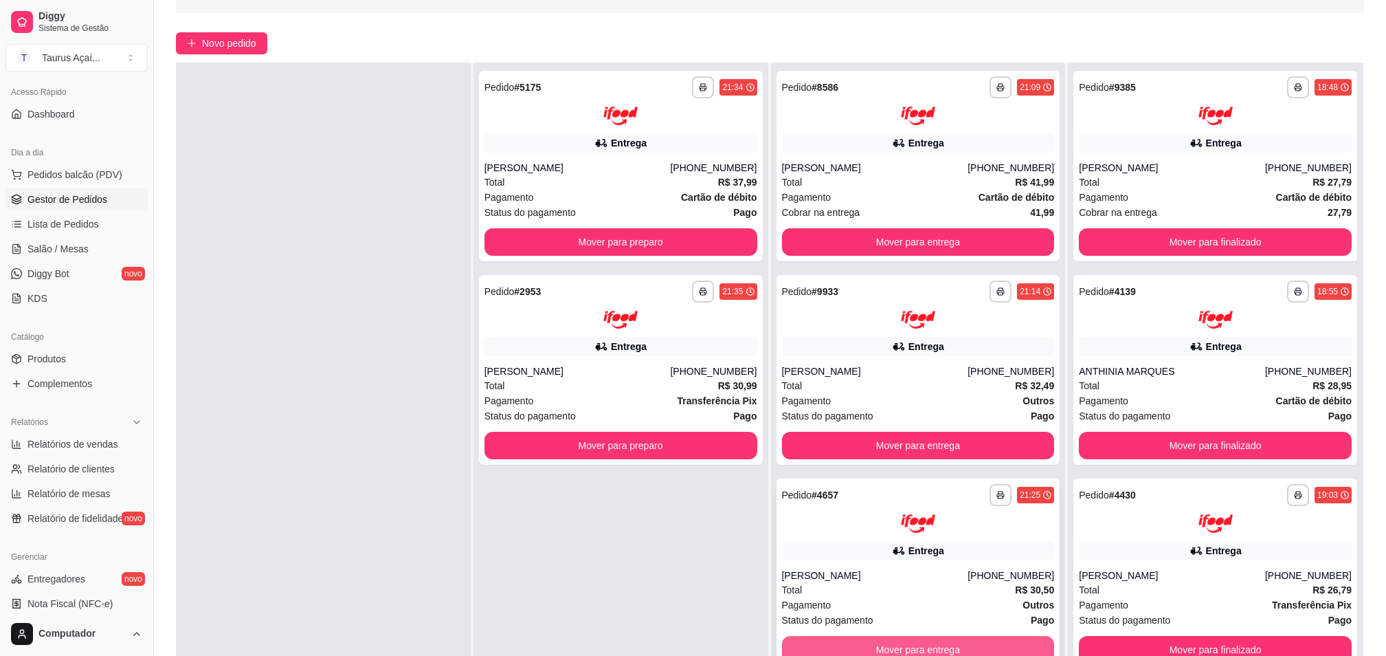
click at [847, 650] on button "Mover para entrega" at bounding box center [918, 649] width 273 height 27
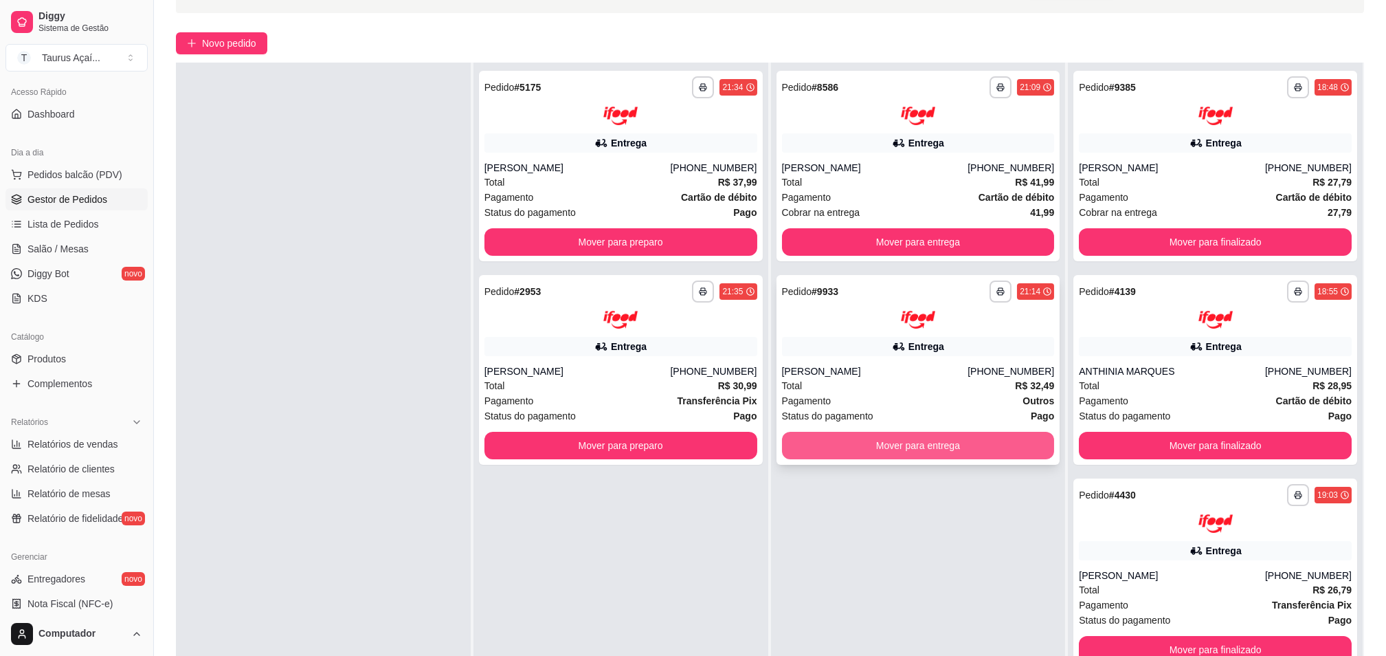
click at [833, 448] on button "Mover para entrega" at bounding box center [918, 445] width 273 height 27
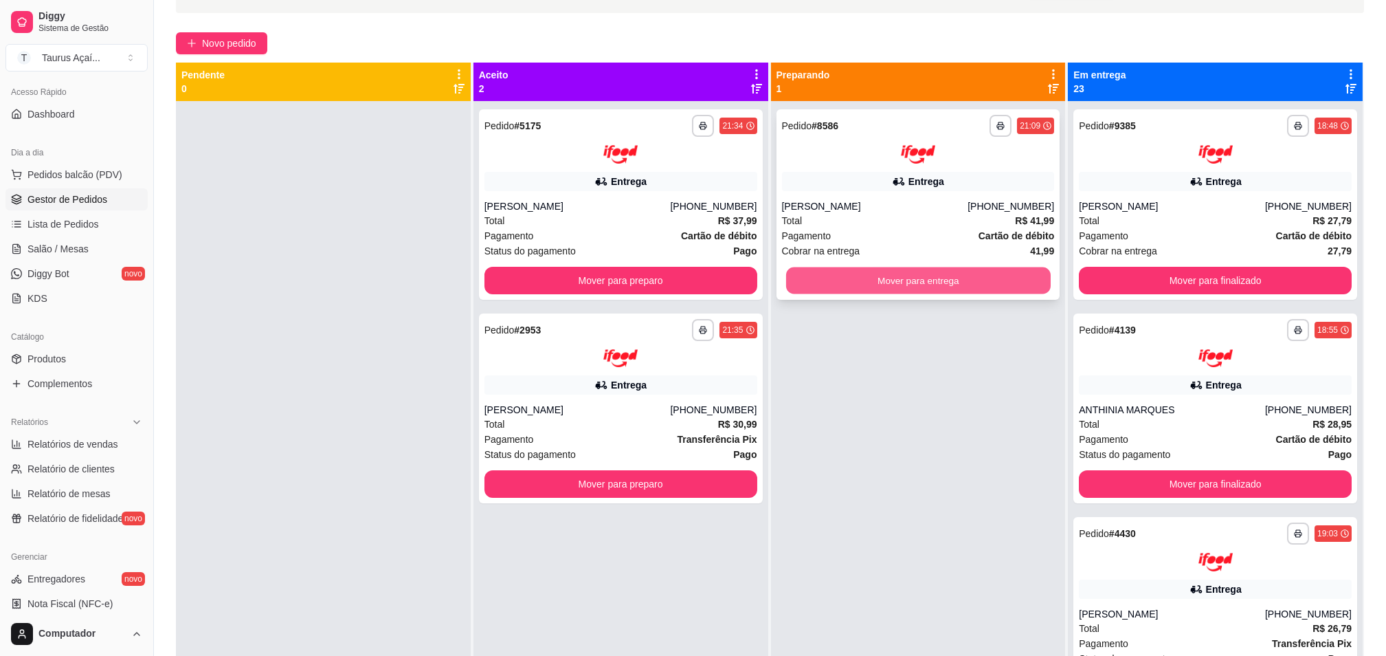
click at [828, 286] on button "Mover para entrega" at bounding box center [917, 280] width 265 height 27
